Goal: Information Seeking & Learning: Learn about a topic

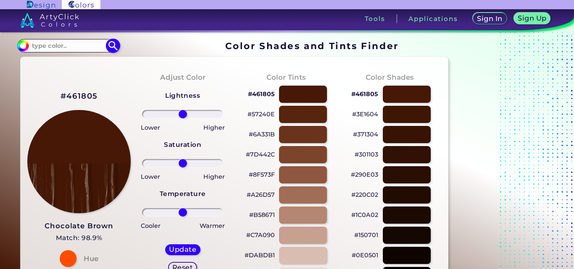
click at [76, 48] on input at bounding box center [68, 45] width 78 height 11
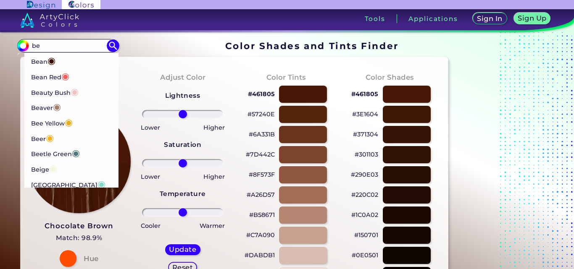
type input "b"
type input "be"
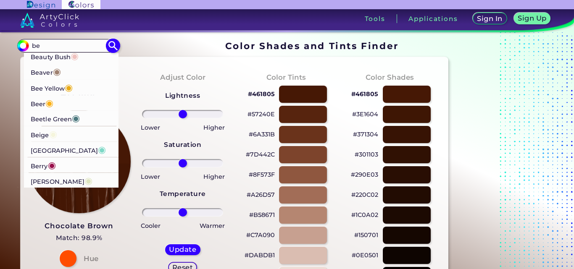
click at [84, 181] on span "◉" at bounding box center [88, 180] width 8 height 11
type input "#dee5c0"
type input "#DEE5C0"
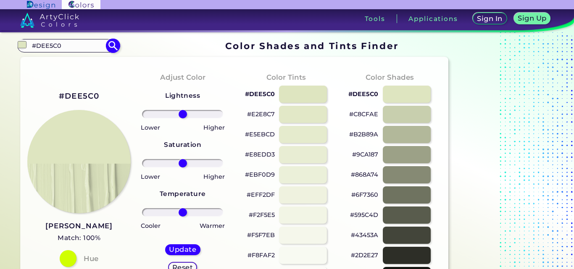
click at [105, 50] on input "#DEE5C0" at bounding box center [68, 45] width 78 height 11
click at [88, 47] on input "#DEE5C0" at bounding box center [68, 45] width 78 height 11
type input "s"
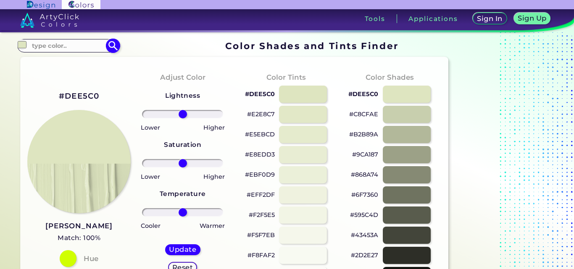
click at [22, 50] on input "#dee5c0" at bounding box center [22, 45] width 11 height 11
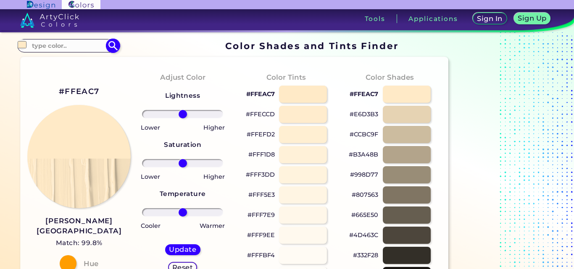
type input "#ffeac7"
click at [79, 224] on h3 "[PERSON_NAME][GEOGRAPHIC_DATA]" at bounding box center [79, 226] width 104 height 20
click at [66, 47] on input at bounding box center [68, 45] width 78 height 11
click at [25, 47] on input "#ffeac7" at bounding box center [22, 45] width 11 height 11
click at [29, 164] on img at bounding box center [79, 157] width 104 height 104
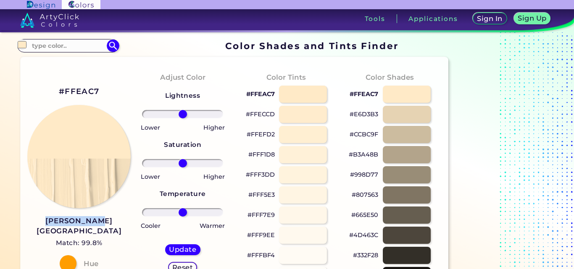
drag, startPoint x: 48, startPoint y: 225, endPoint x: 117, endPoint y: 227, distance: 68.6
click at [117, 229] on div "#FFEAC7 [PERSON_NAME] Beach Match: 99.8% Hue" at bounding box center [79, 178] width 104 height 229
copy h3 "[PERSON_NAME][GEOGRAPHIC_DATA]"
